Goal: Find specific fact: Find specific fact

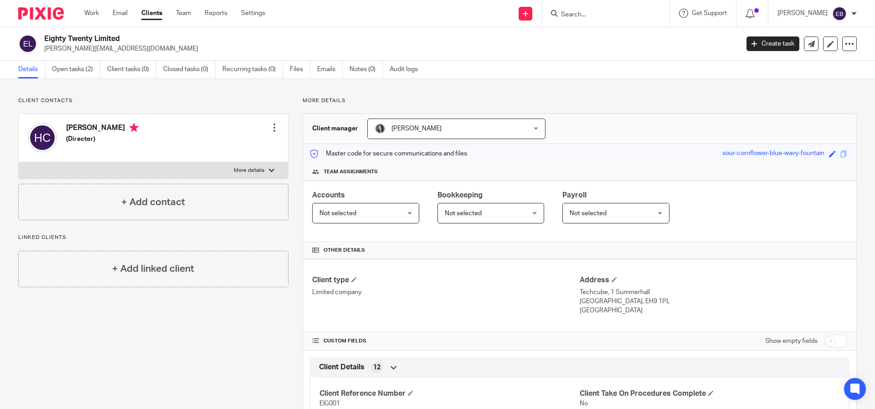
scroll to position [193, 0]
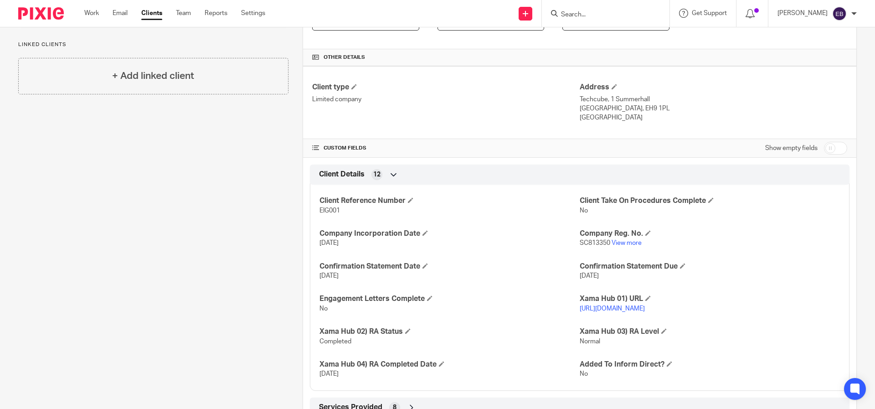
click at [608, 24] on div at bounding box center [606, 13] width 128 height 27
click at [608, 16] on input "Search" at bounding box center [601, 15] width 82 height 8
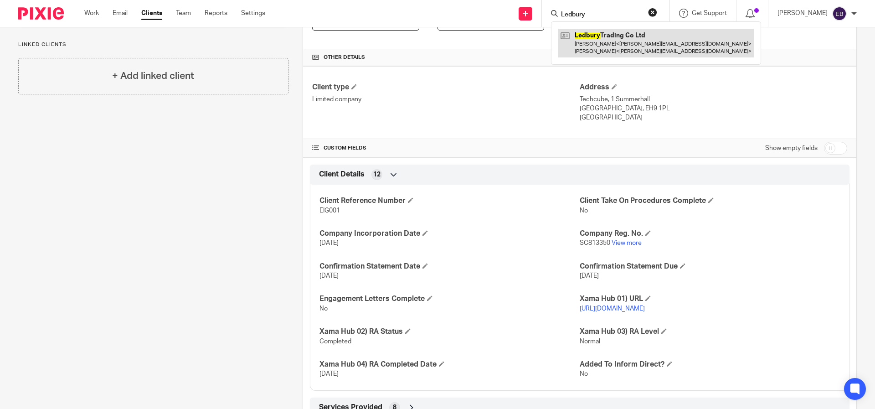
type input "Ledbury"
click at [616, 42] on link at bounding box center [655, 43] width 195 height 28
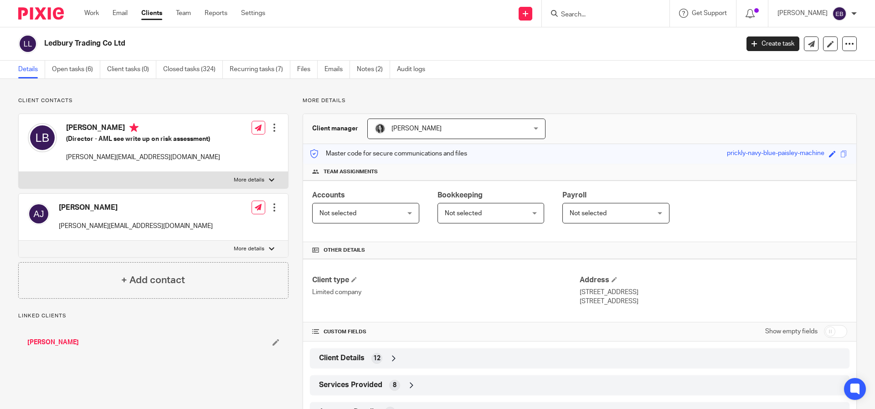
scroll to position [92, 0]
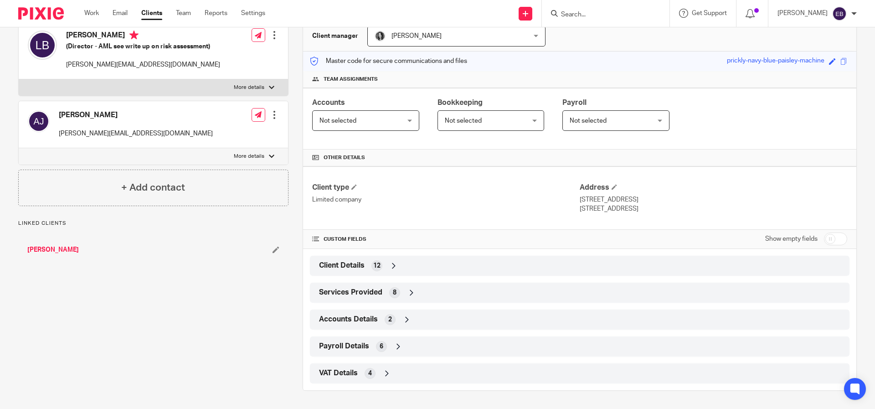
click at [348, 268] on span "Client Details" at bounding box center [342, 266] width 46 height 10
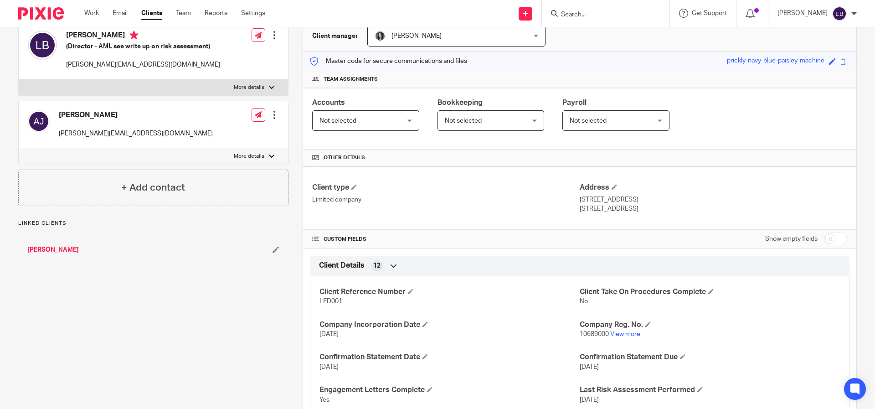
scroll to position [165, 0]
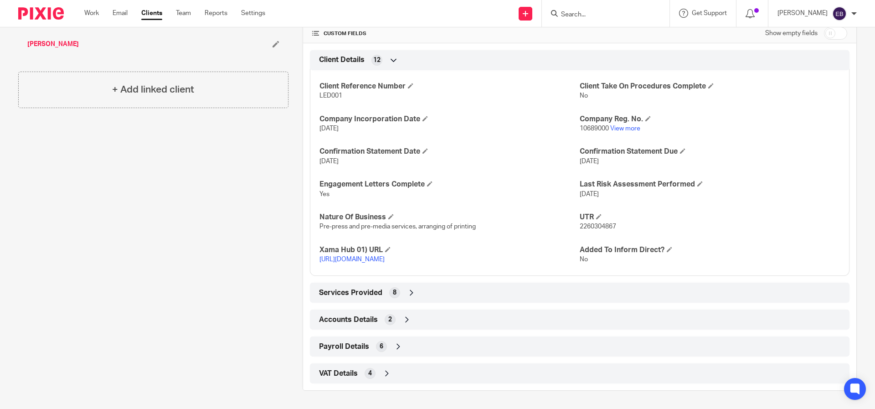
click at [345, 371] on span "VAT Details" at bounding box center [338, 374] width 39 height 10
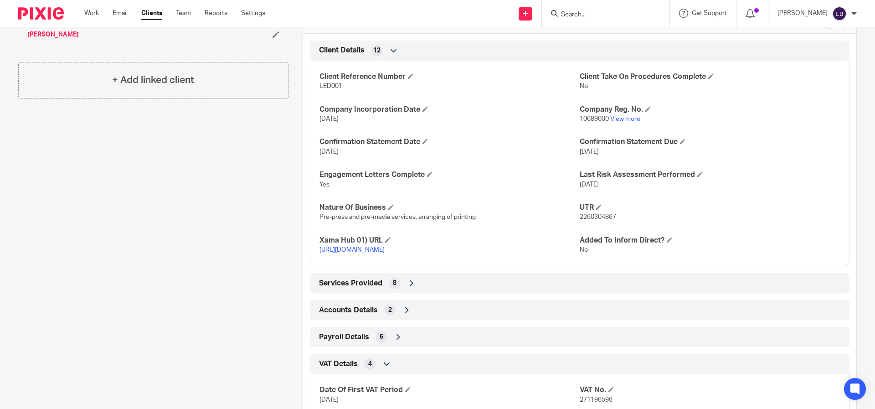
scroll to position [382, 0]
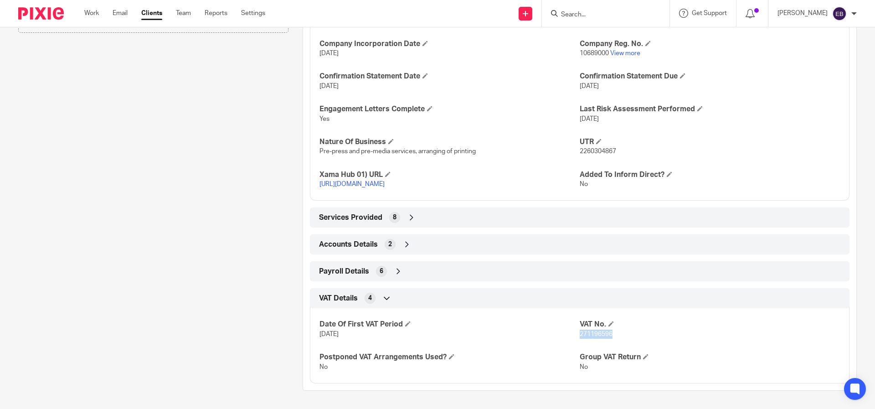
drag, startPoint x: 612, startPoint y: 333, endPoint x: 575, endPoint y: 335, distance: 36.9
click at [580, 335] on p "271196596" at bounding box center [710, 333] width 260 height 9
copy span "271196596"
